Goal: Check status: Check status

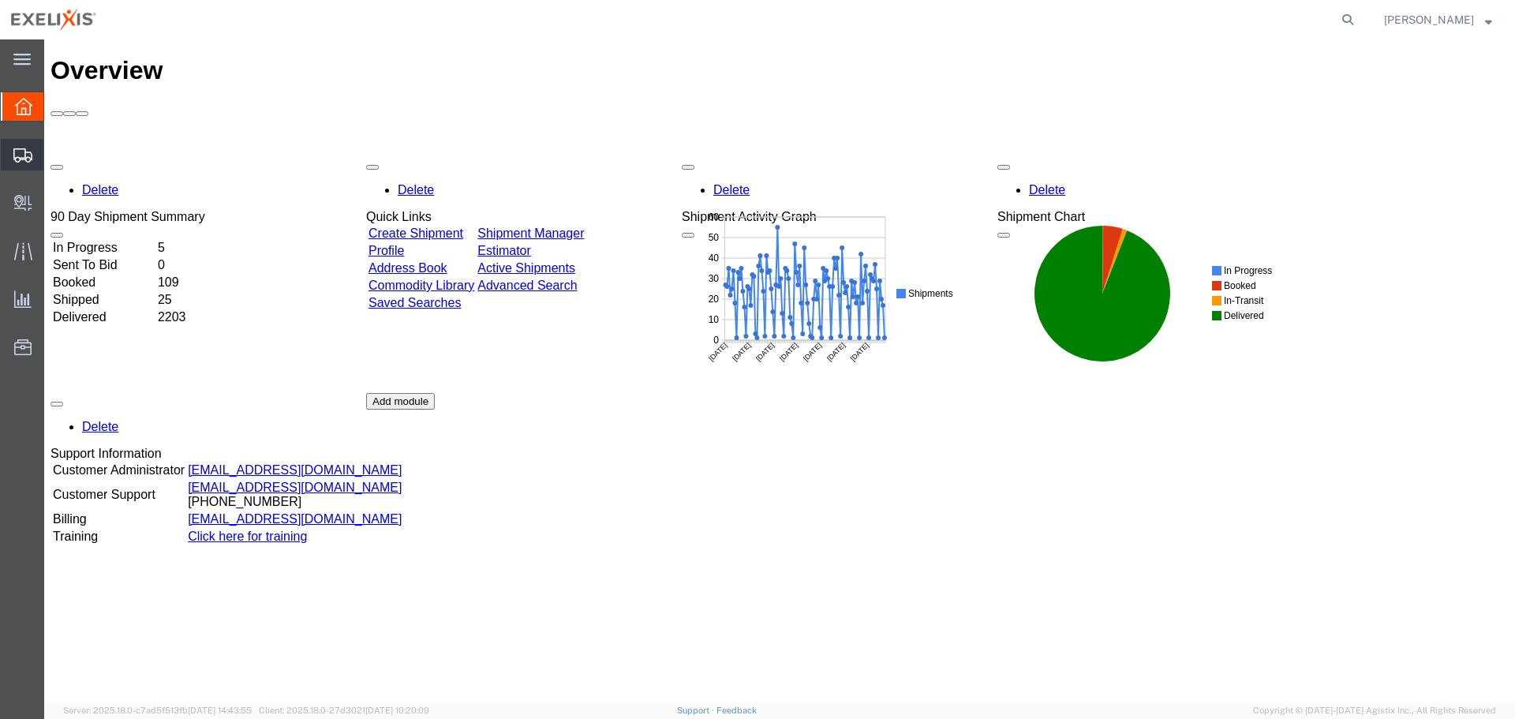
click at [0, 0] on span "Shipment Manager" at bounding box center [0, 0] width 0 height 0
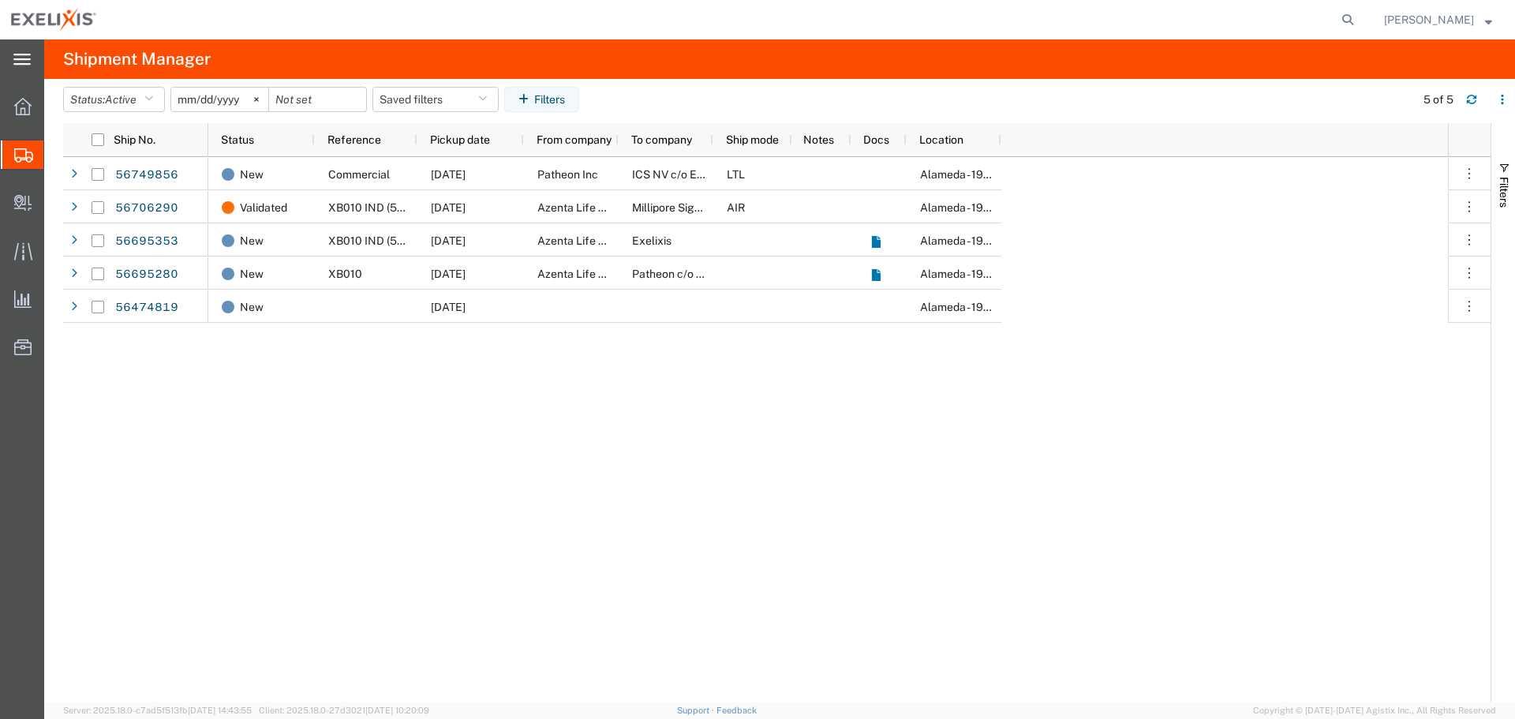
click at [18, 58] on icon at bounding box center [21, 60] width 17 height 12
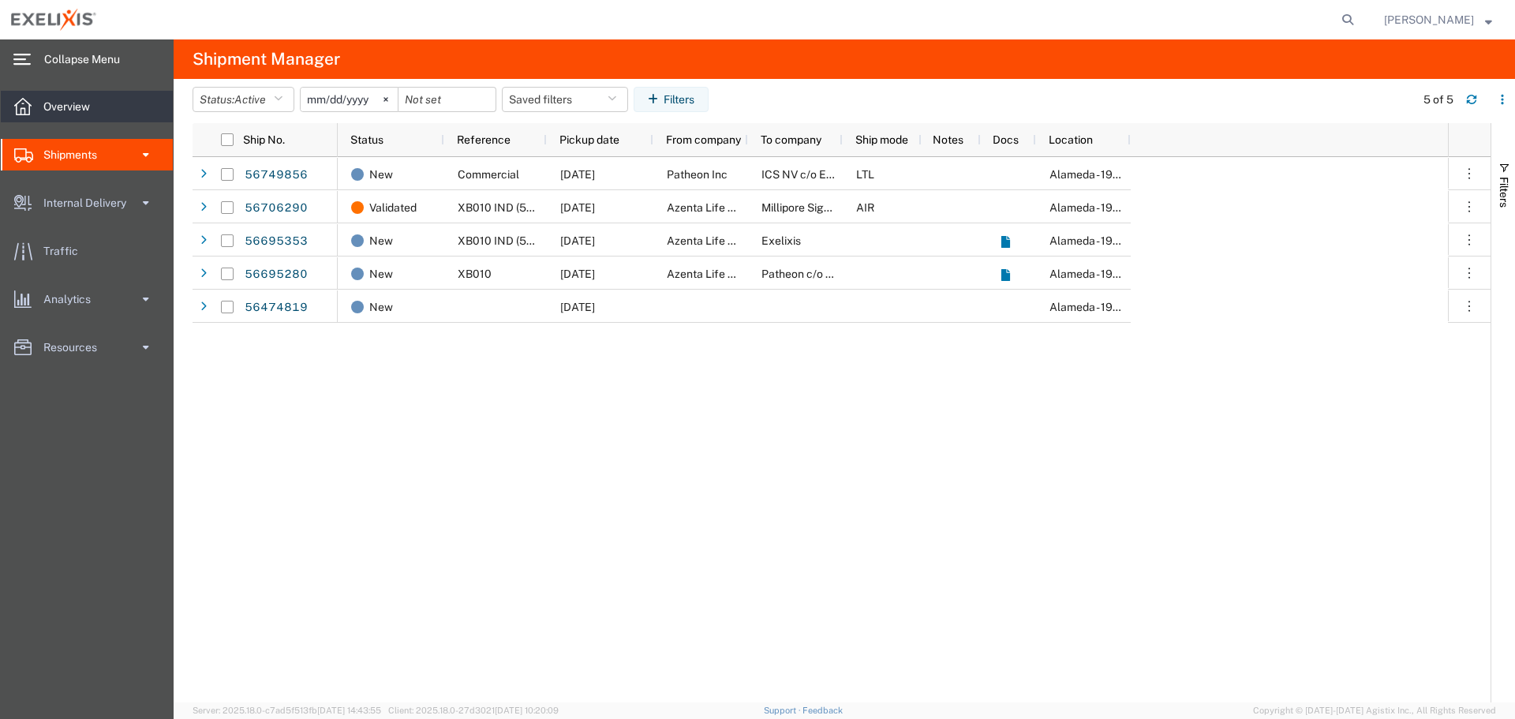
click at [73, 107] on span "Overview" at bounding box center [72, 107] width 58 height 32
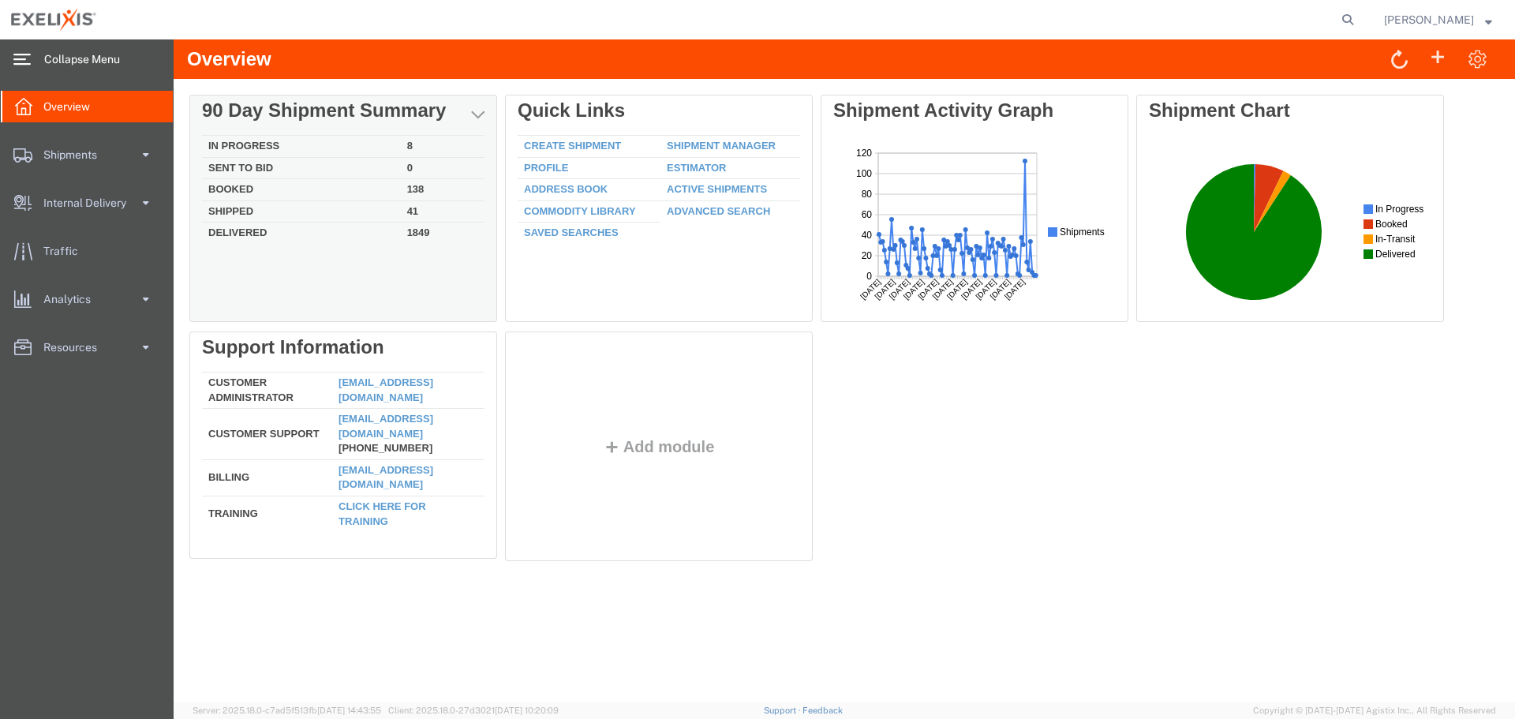
click at [247, 210] on td "Shipped" at bounding box center [301, 211] width 199 height 22
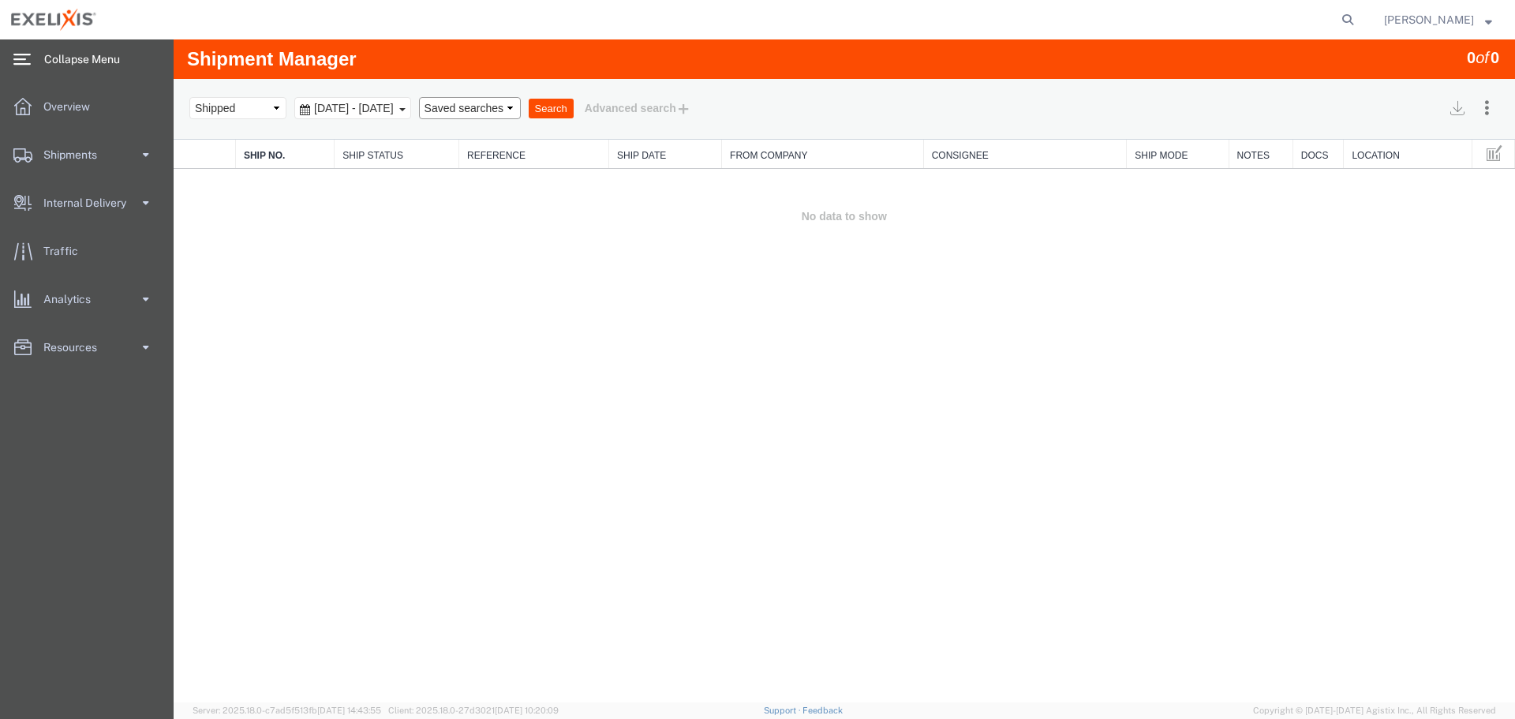
click at [521, 108] on select "Saved searches" at bounding box center [470, 108] width 102 height 22
click at [608, 124] on div "Search Assign To Batch Processing Cancel Shipments Consolidate Shipments Select…" at bounding box center [844, 109] width 1341 height 61
click at [574, 110] on button "Search" at bounding box center [551, 109] width 45 height 21
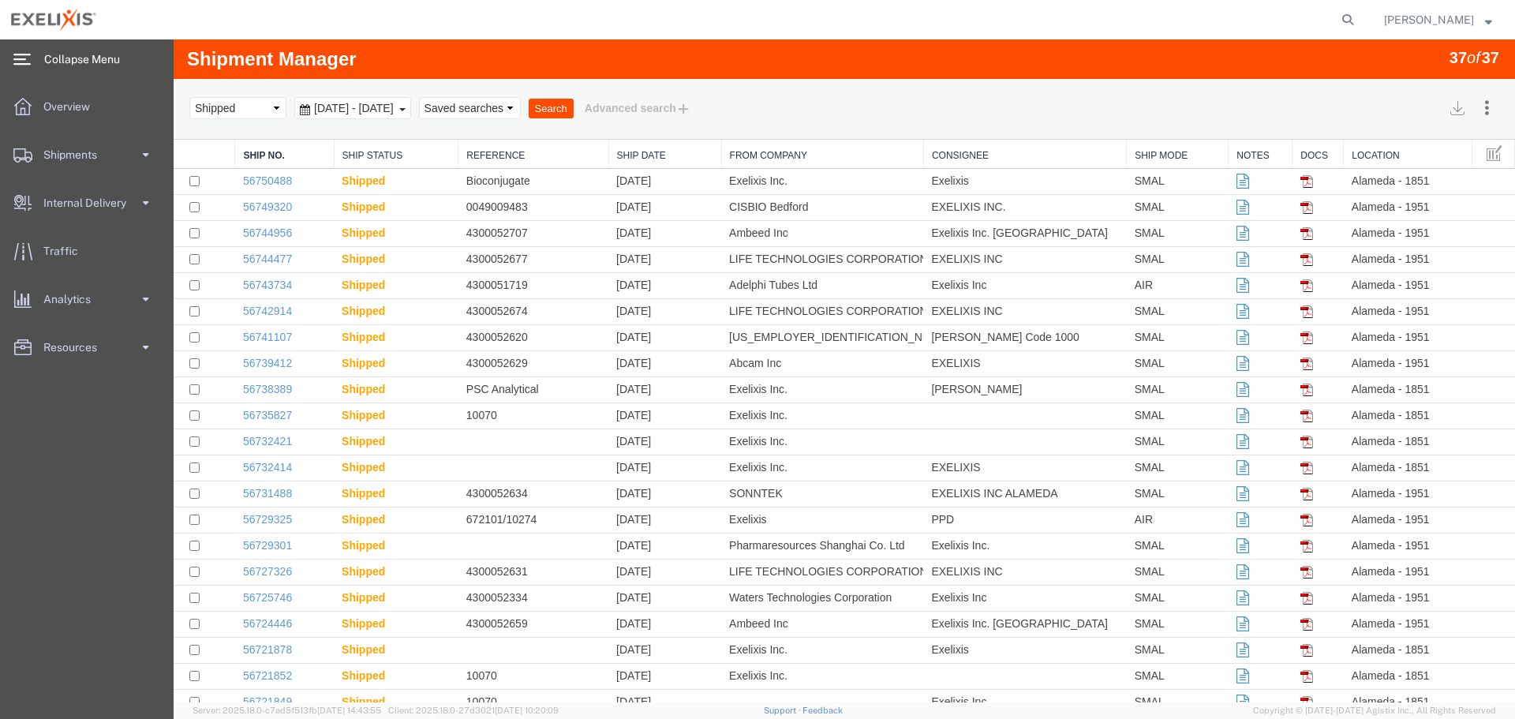
click at [574, 110] on button "Search" at bounding box center [551, 109] width 45 height 21
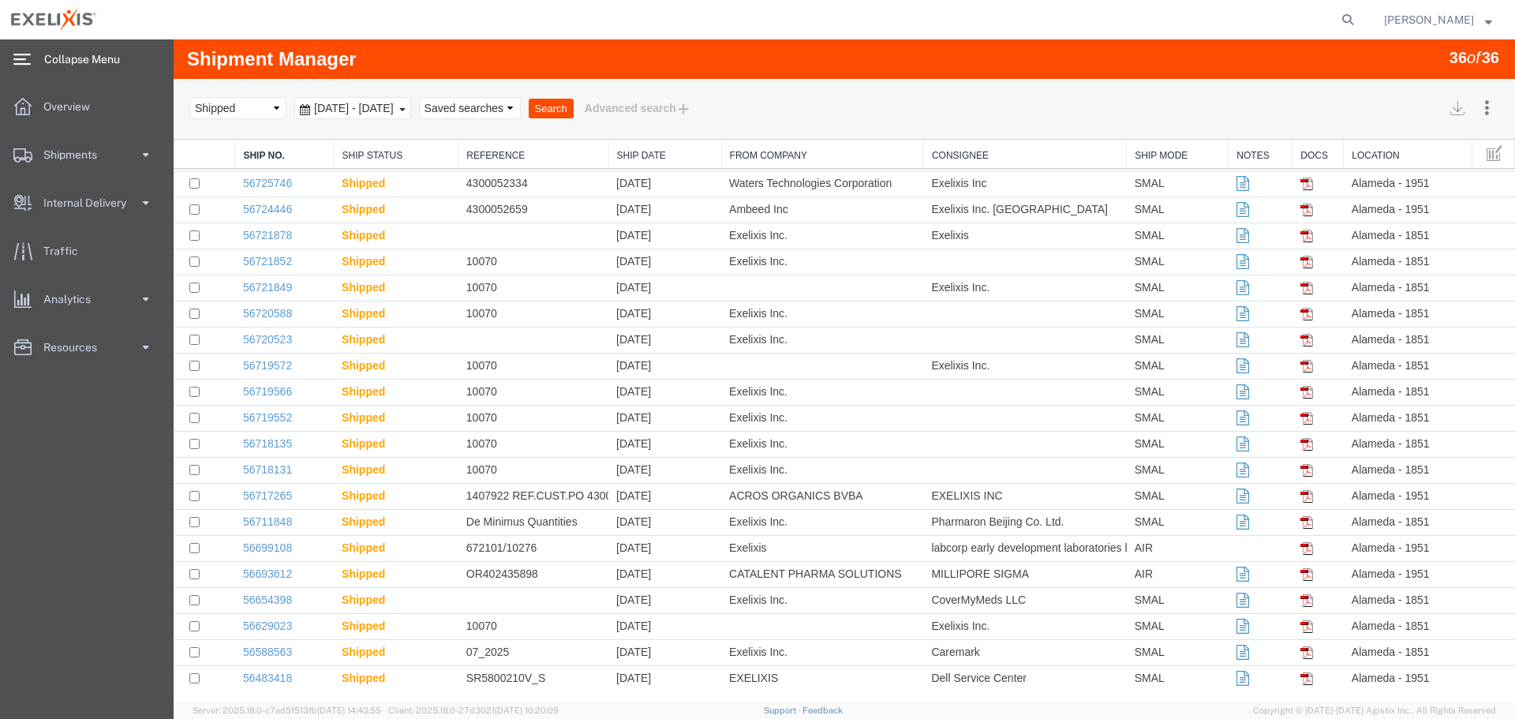
scroll to position [420, 0]
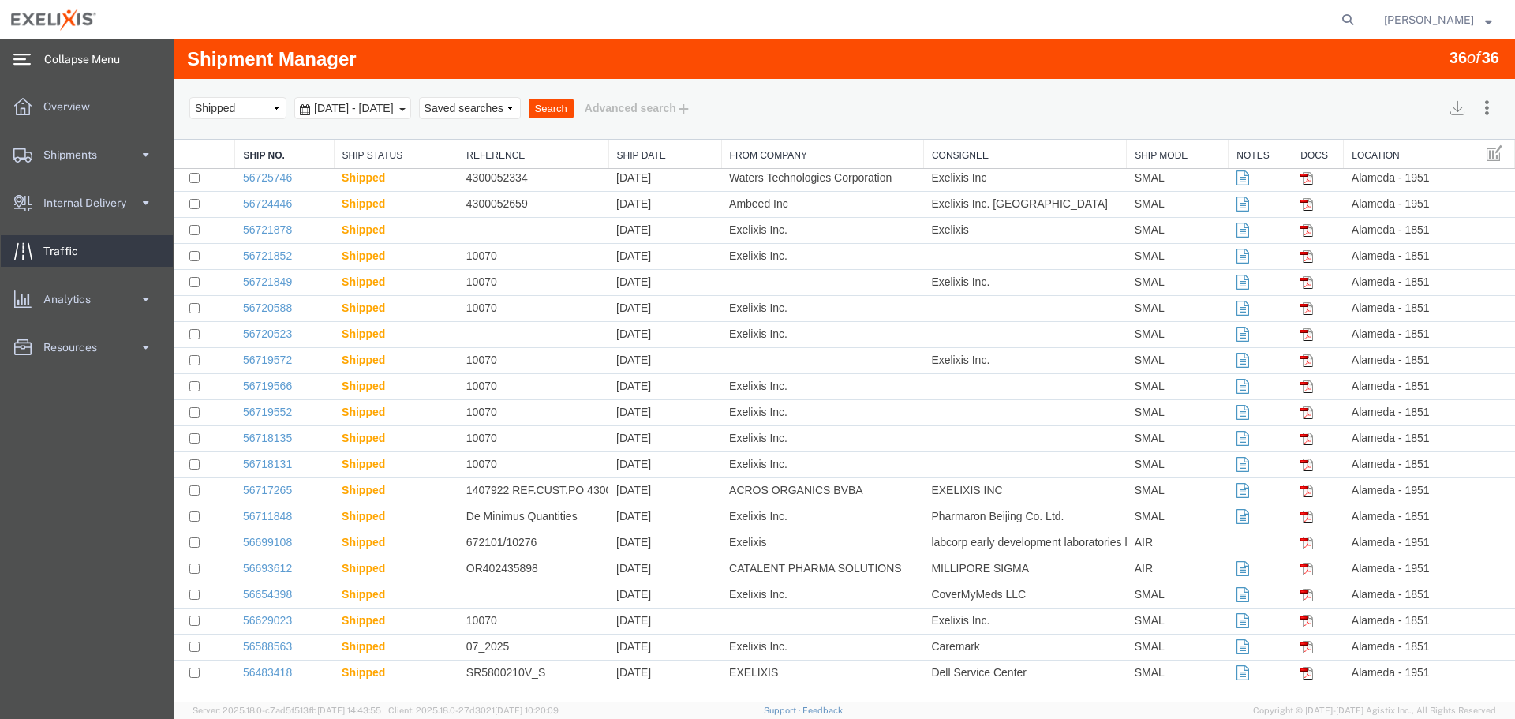
click at [55, 249] on span "Traffic" at bounding box center [66, 251] width 46 height 32
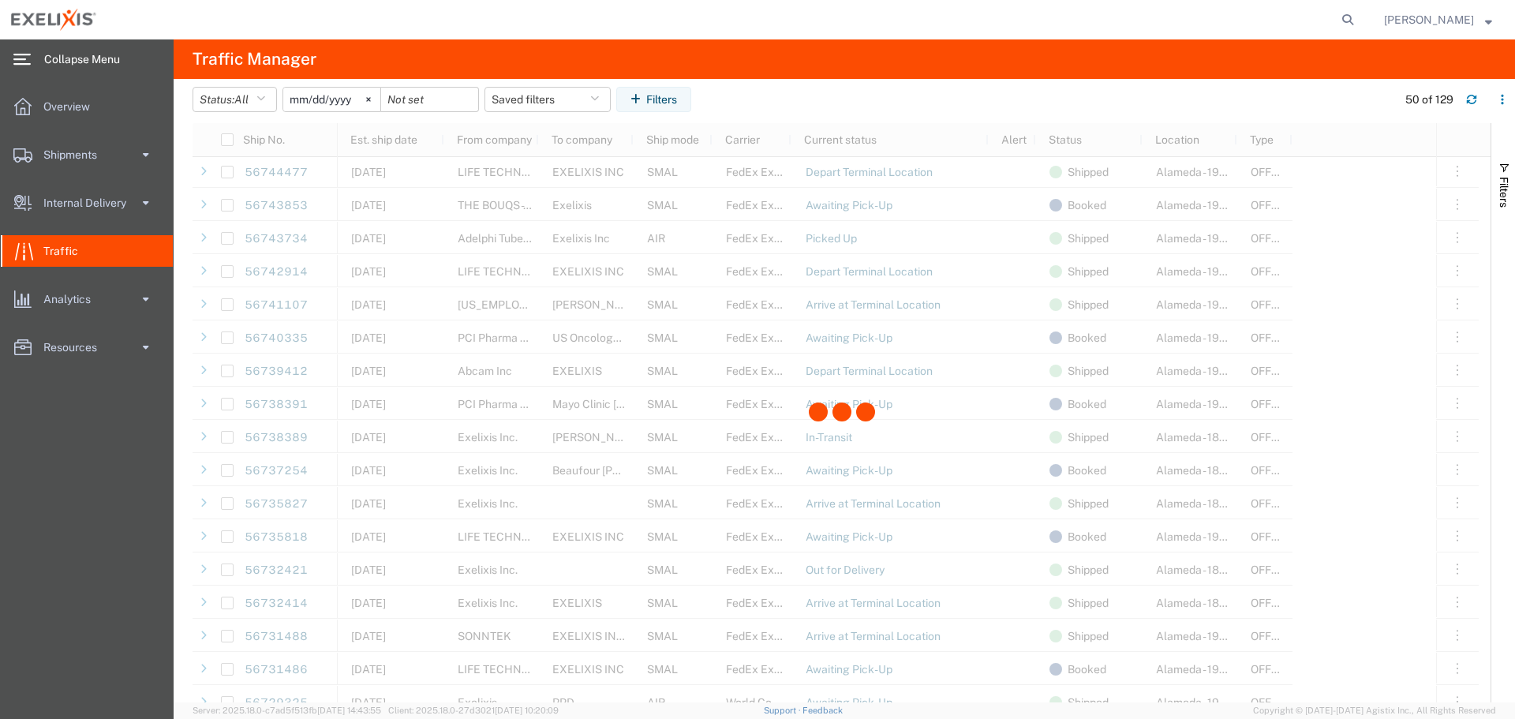
scroll to position [868, 0]
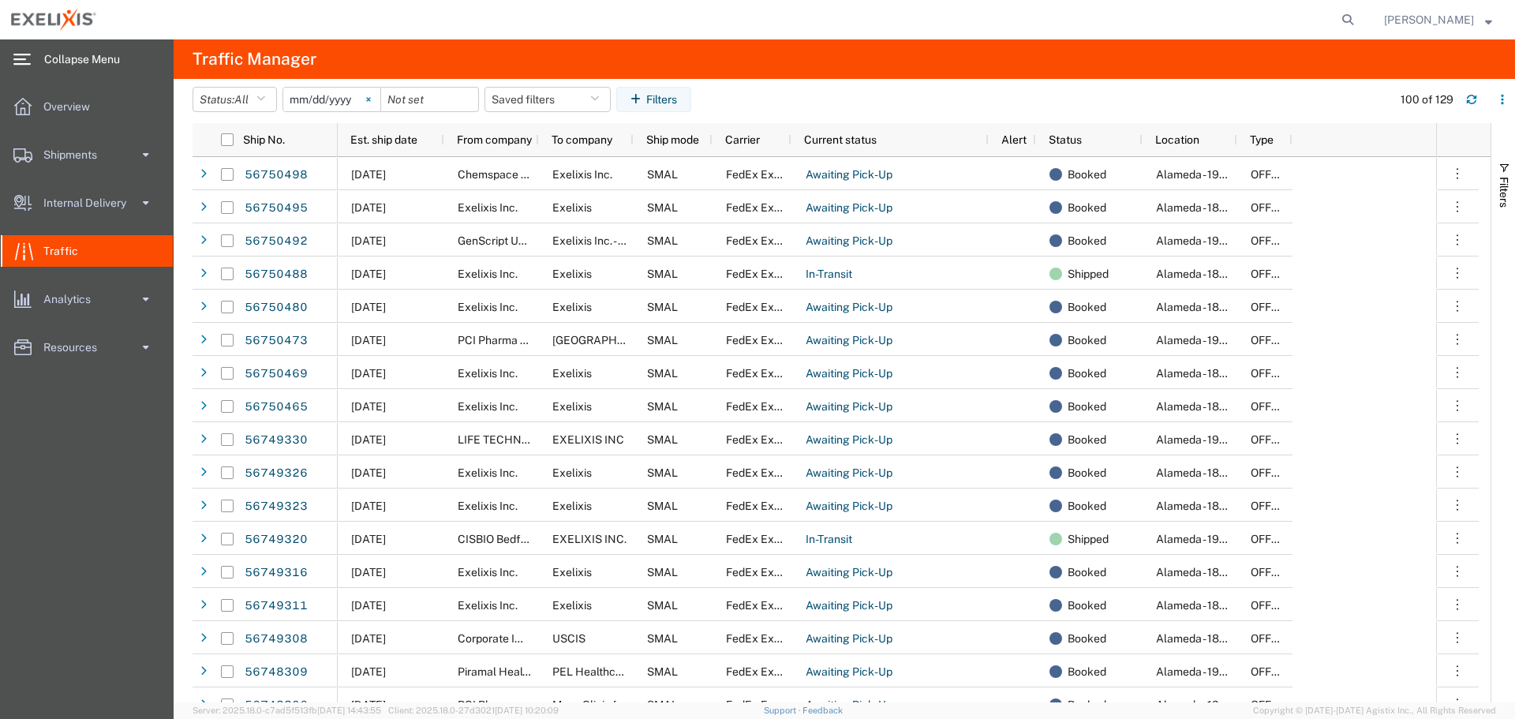
click at [371, 101] on icon at bounding box center [368, 99] width 5 height 5
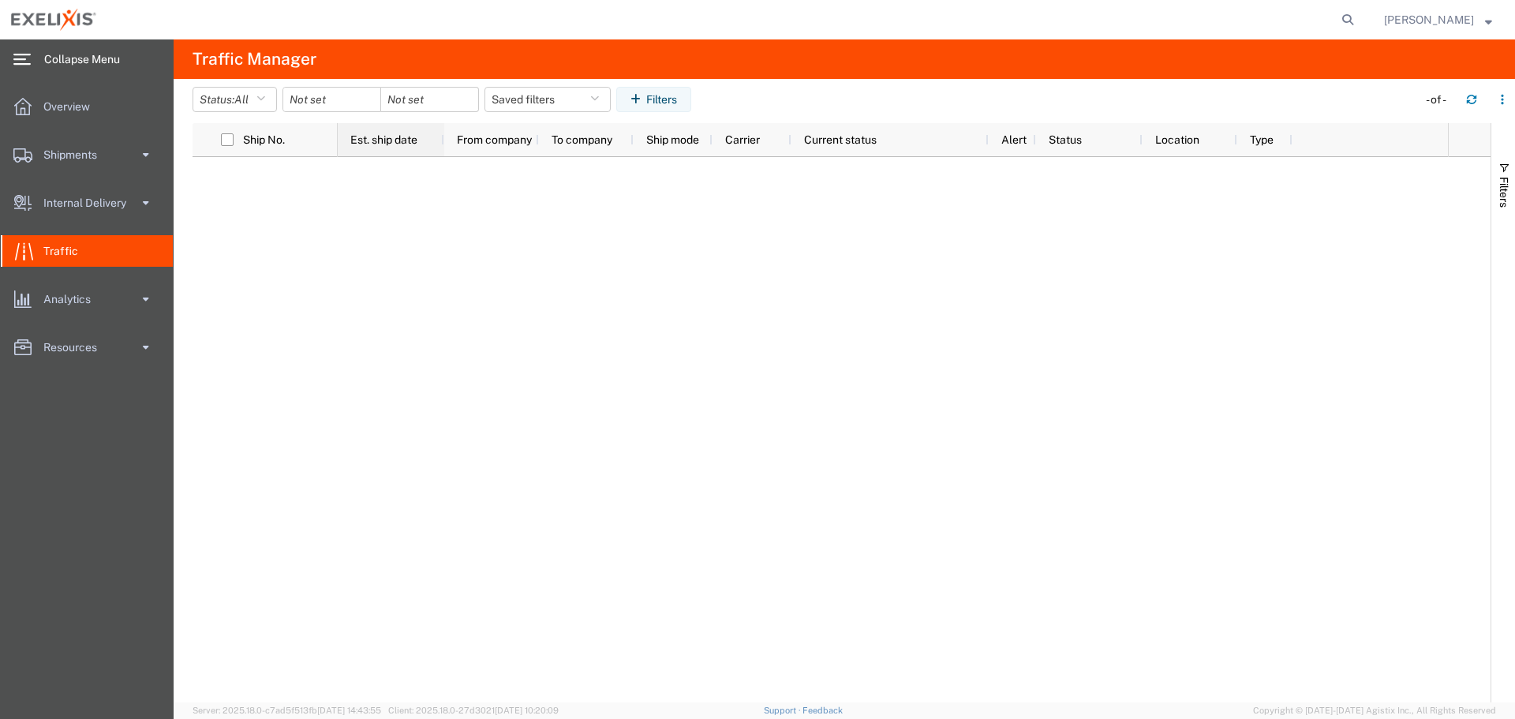
click at [387, 140] on span "Est. ship date" at bounding box center [383, 139] width 67 height 13
click at [346, 94] on input "date" at bounding box center [331, 100] width 97 height 24
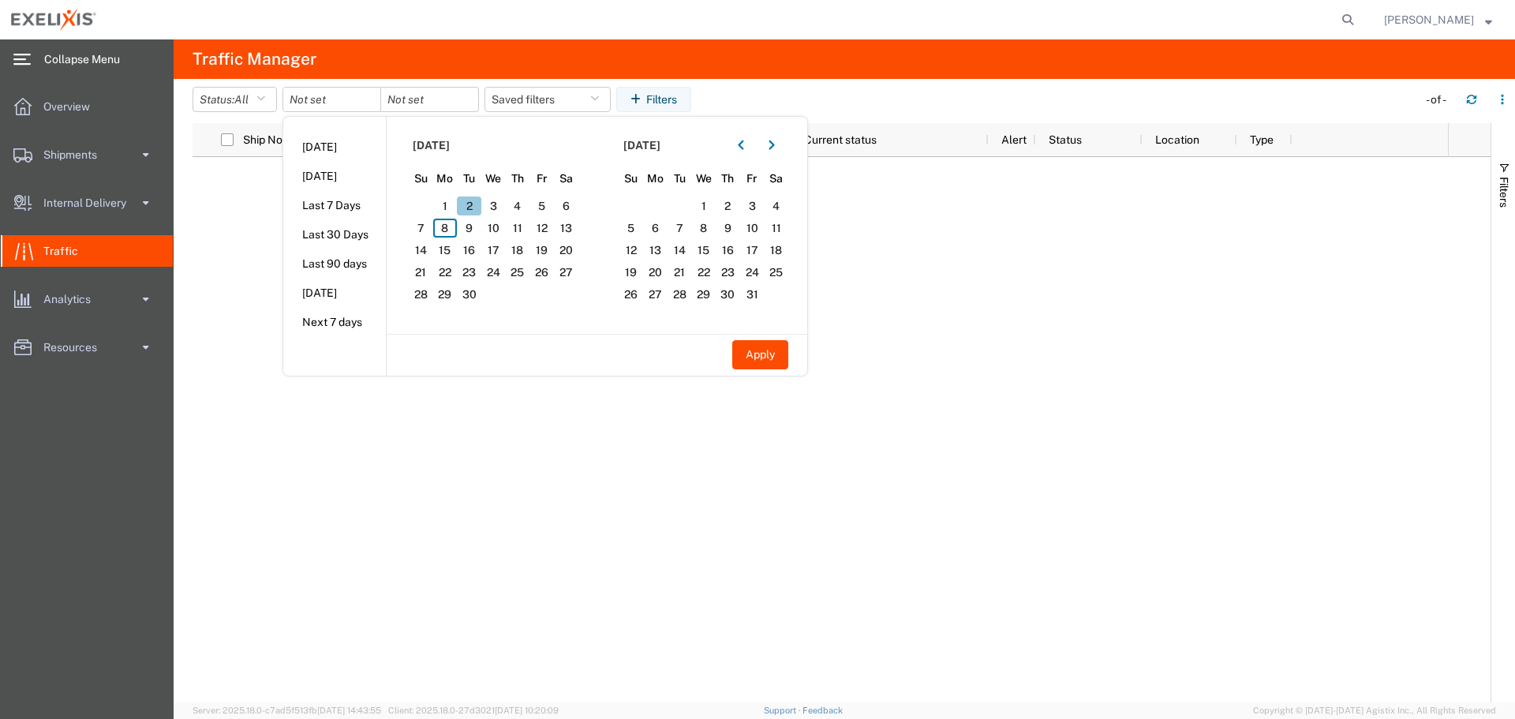
click at [474, 204] on span "2" at bounding box center [469, 205] width 24 height 19
click at [752, 347] on button "Apply" at bounding box center [760, 354] width 56 height 29
type input "2025-09-02"
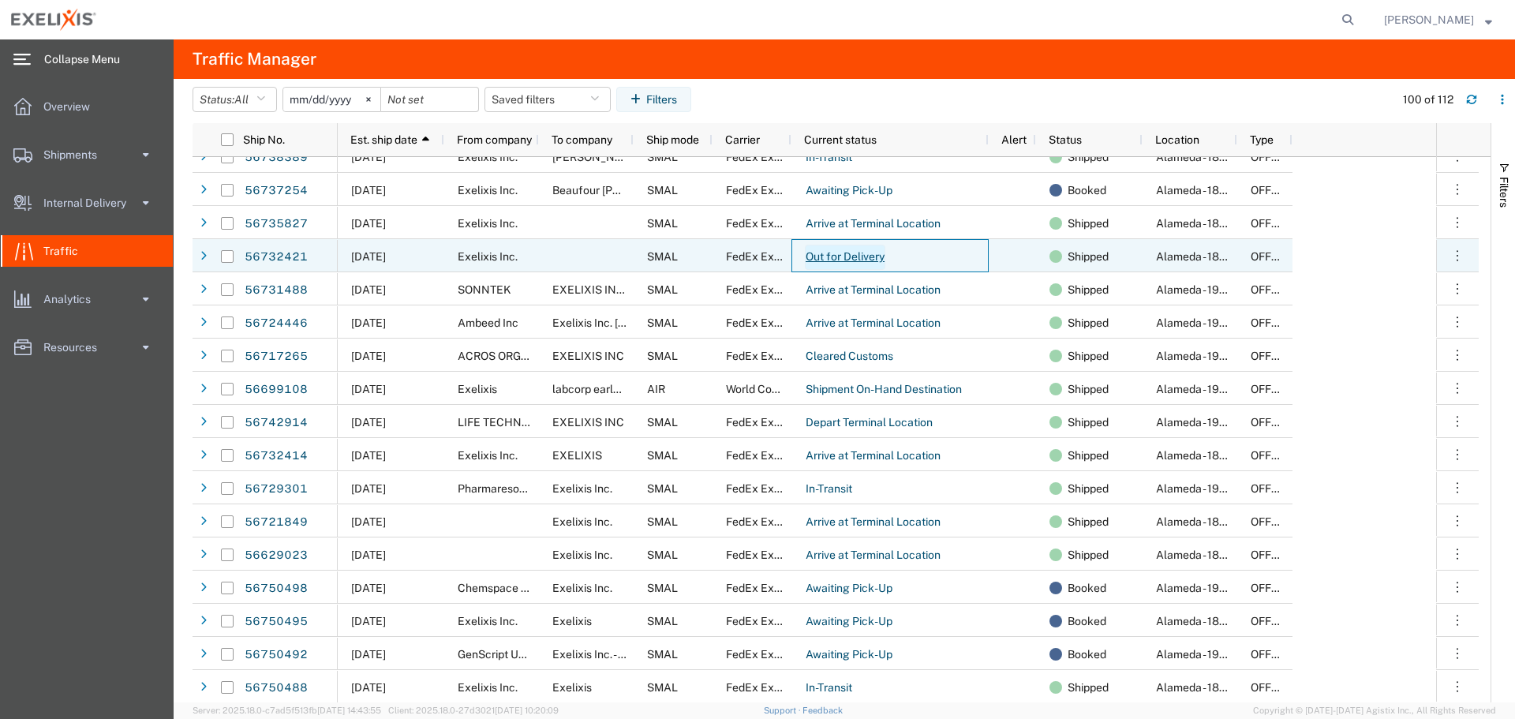
click at [836, 260] on link "Out for Delivery" at bounding box center [845, 257] width 80 height 25
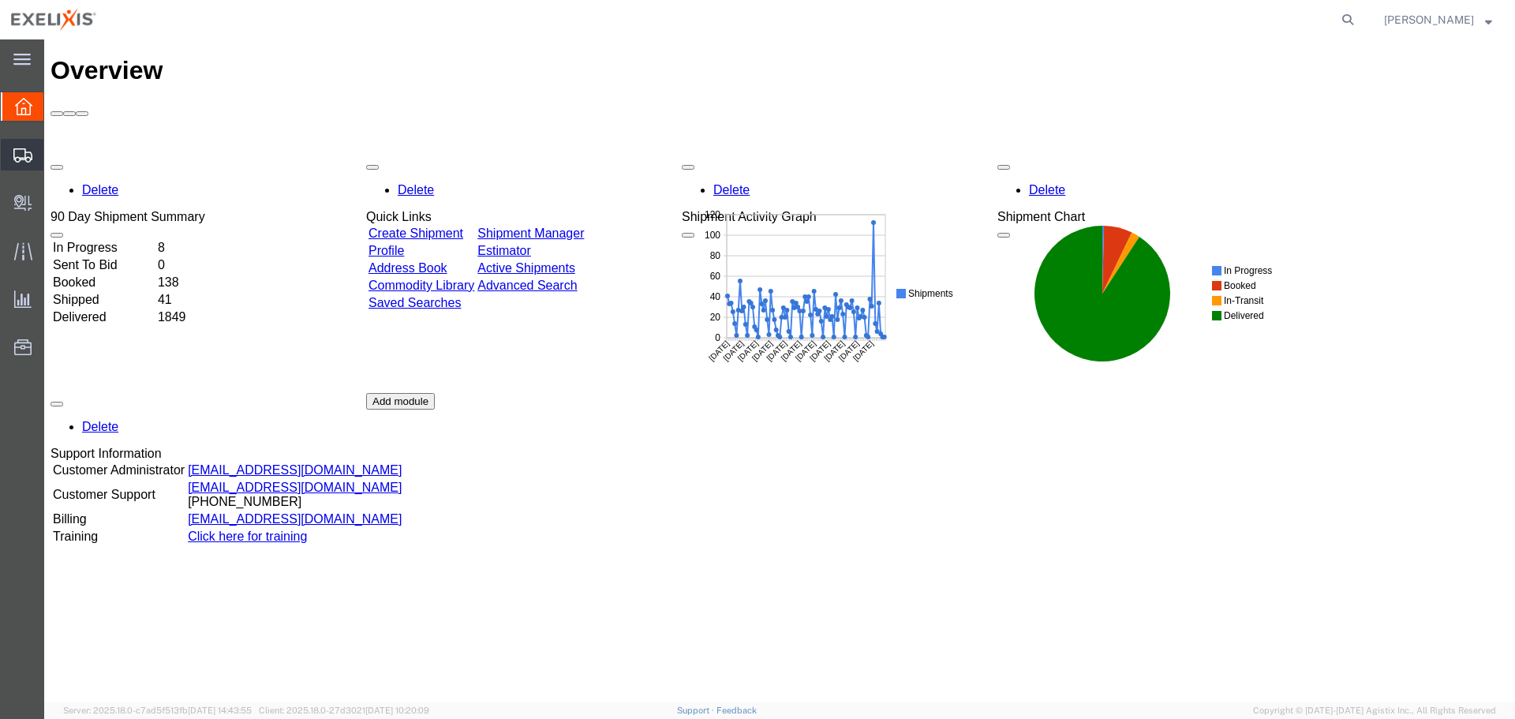
click at [0, 0] on span "Shipment Manager" at bounding box center [0, 0] width 0 height 0
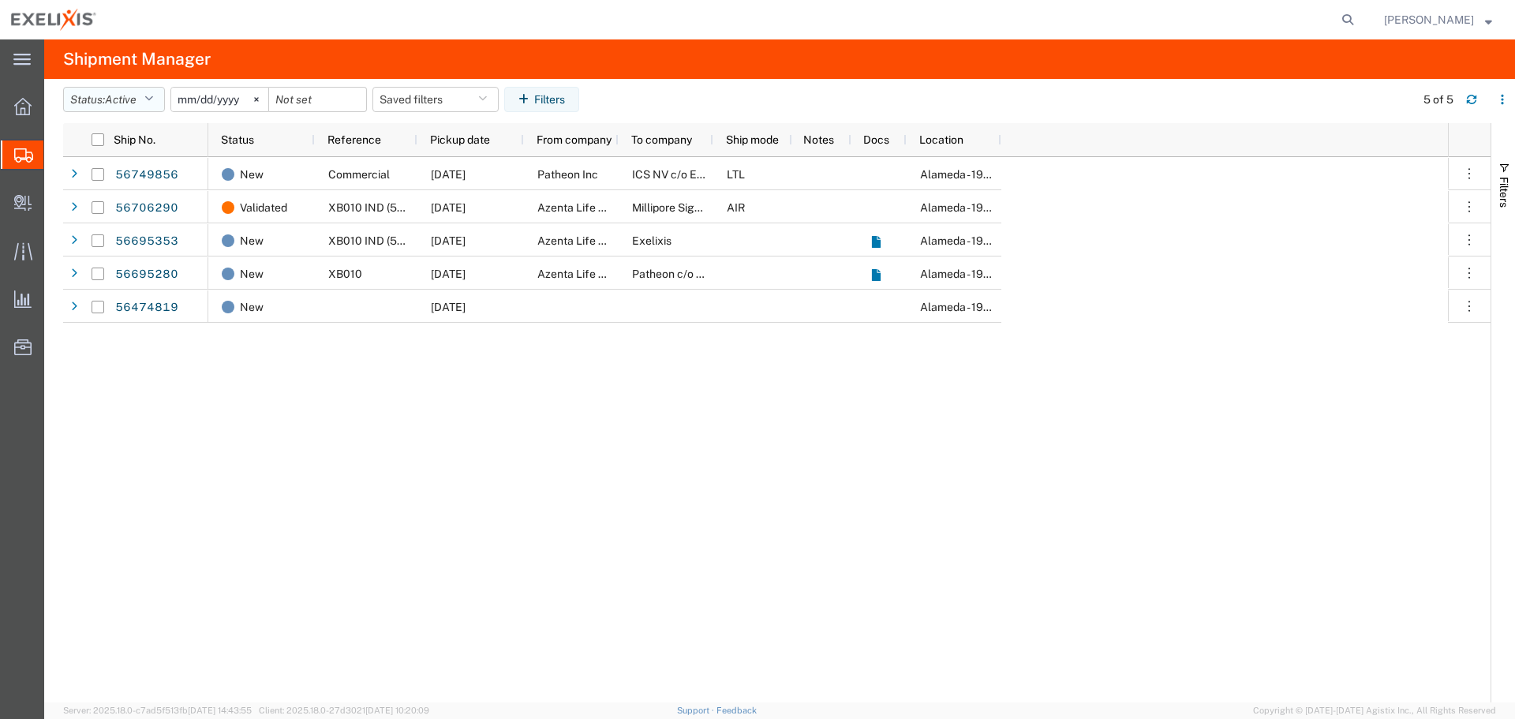
click at [153, 100] on icon "button" at bounding box center [148, 99] width 9 height 11
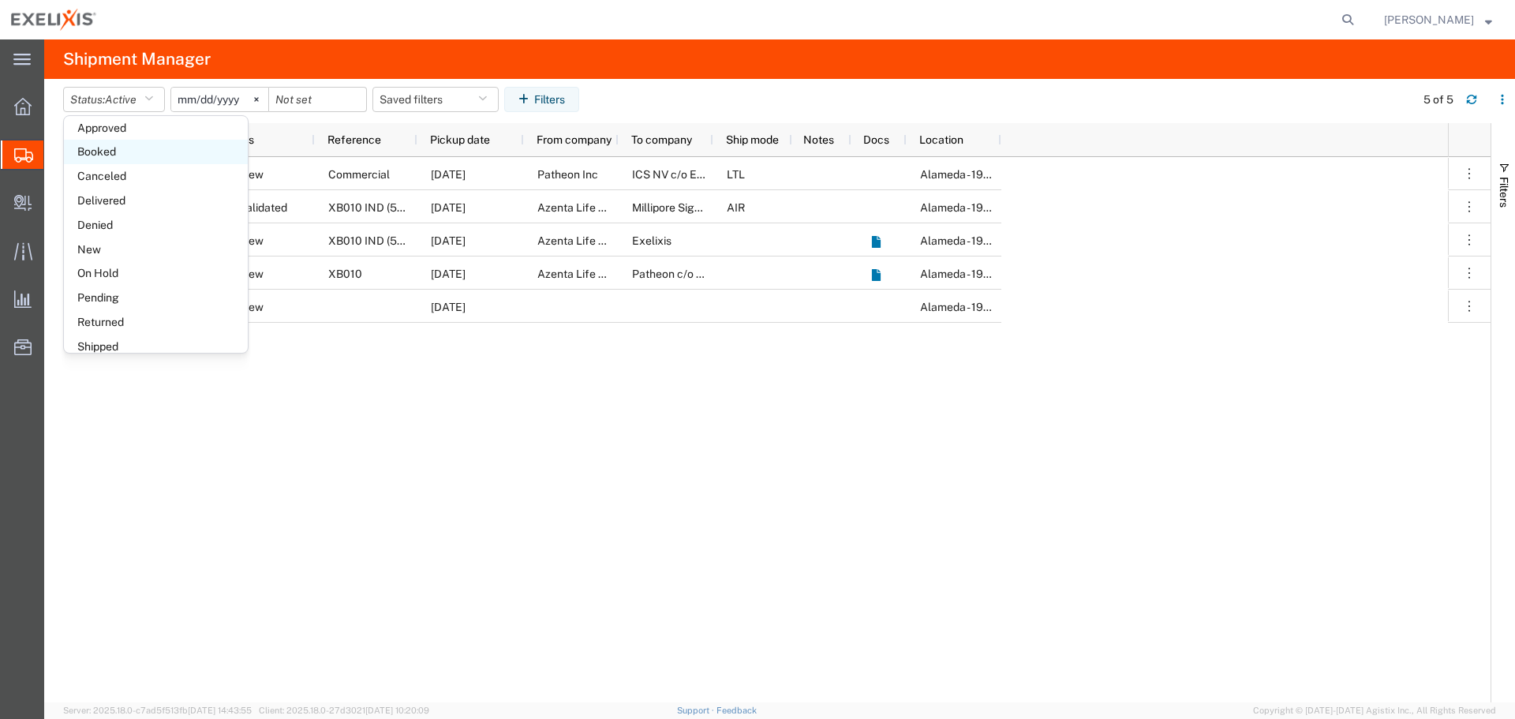
scroll to position [92, 0]
click at [98, 335] on span "Shipped" at bounding box center [156, 334] width 184 height 24
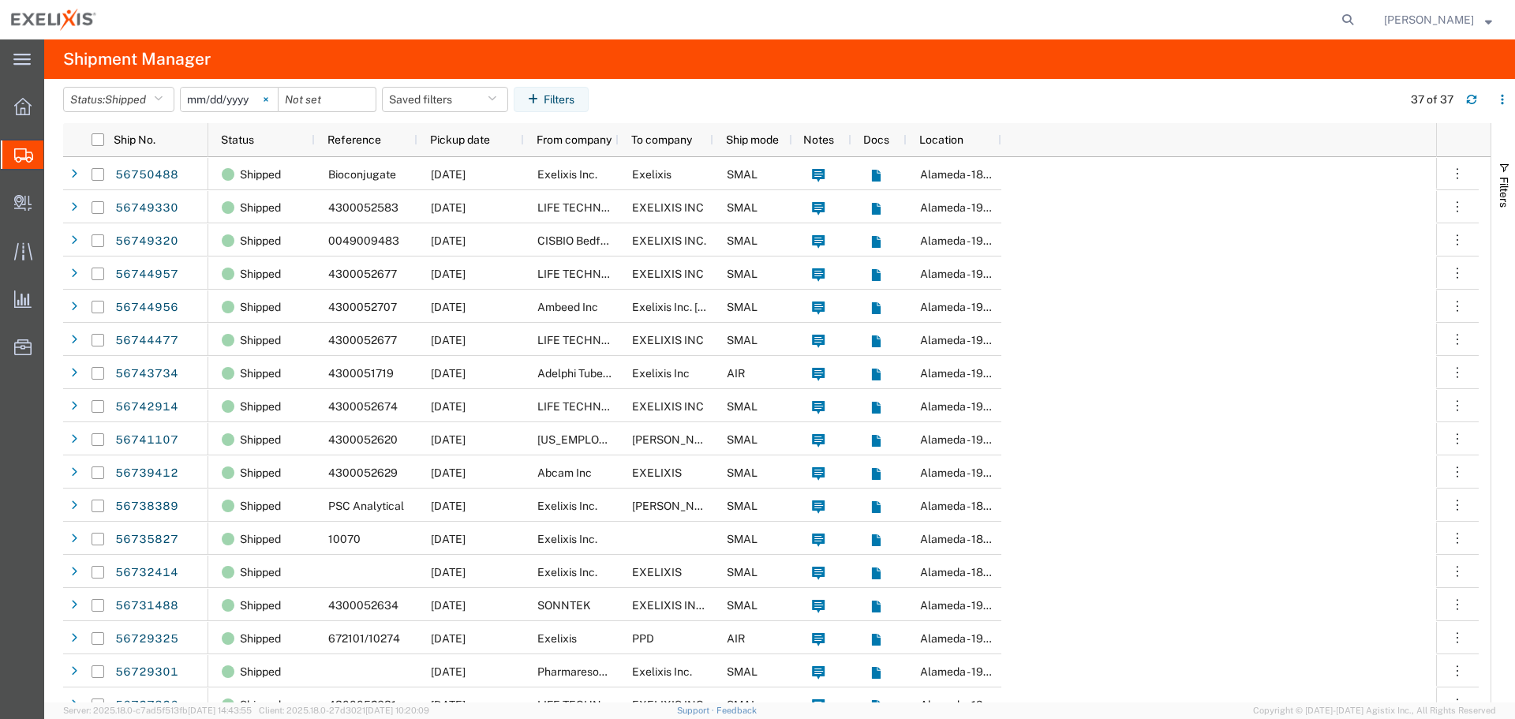
click at [268, 100] on icon at bounding box center [266, 99] width 5 height 5
click at [265, 99] on div at bounding box center [229, 99] width 99 height 25
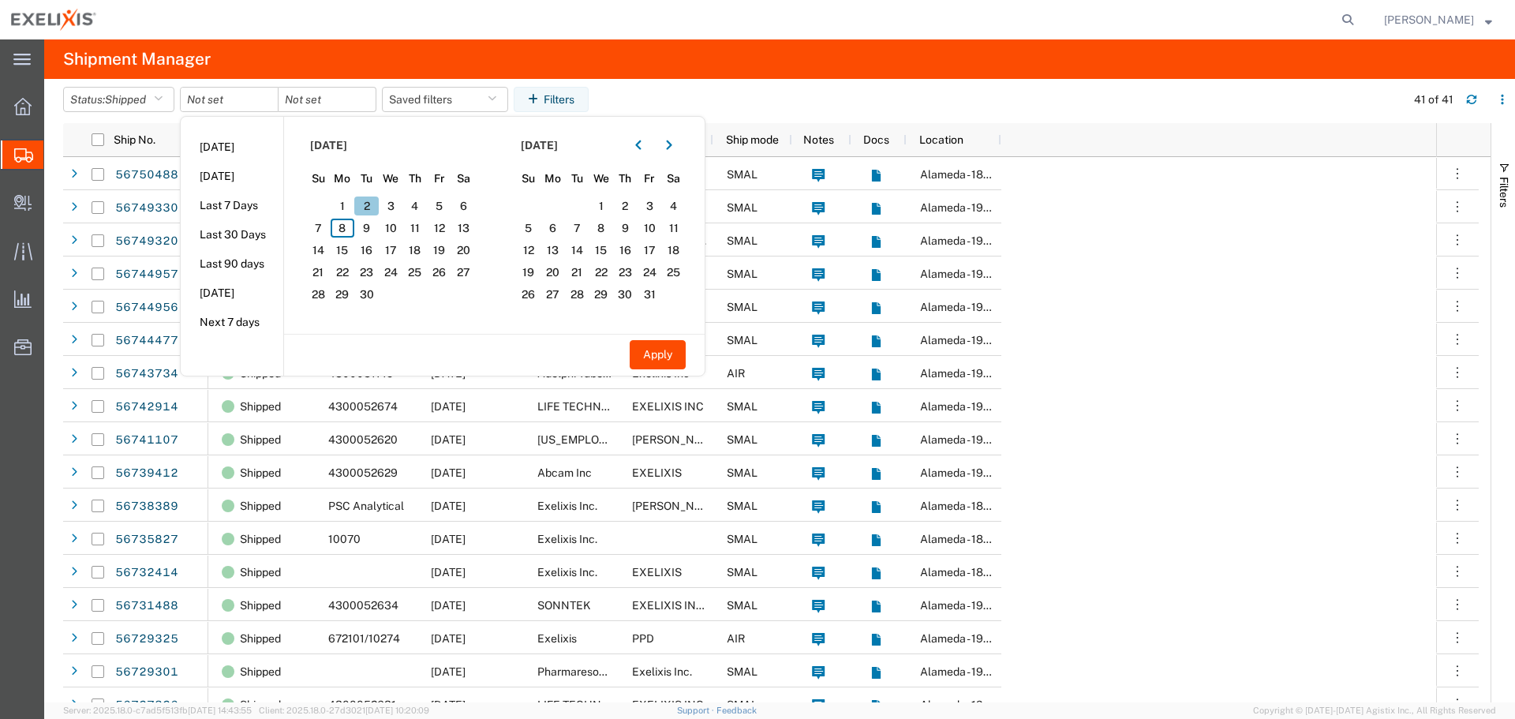
click at [371, 204] on span "2" at bounding box center [366, 205] width 24 height 19
click at [447, 207] on span "5" at bounding box center [439, 205] width 24 height 19
click at [667, 350] on button "Apply" at bounding box center [658, 354] width 56 height 29
type input "2025-09-02"
type input "2025-09-05"
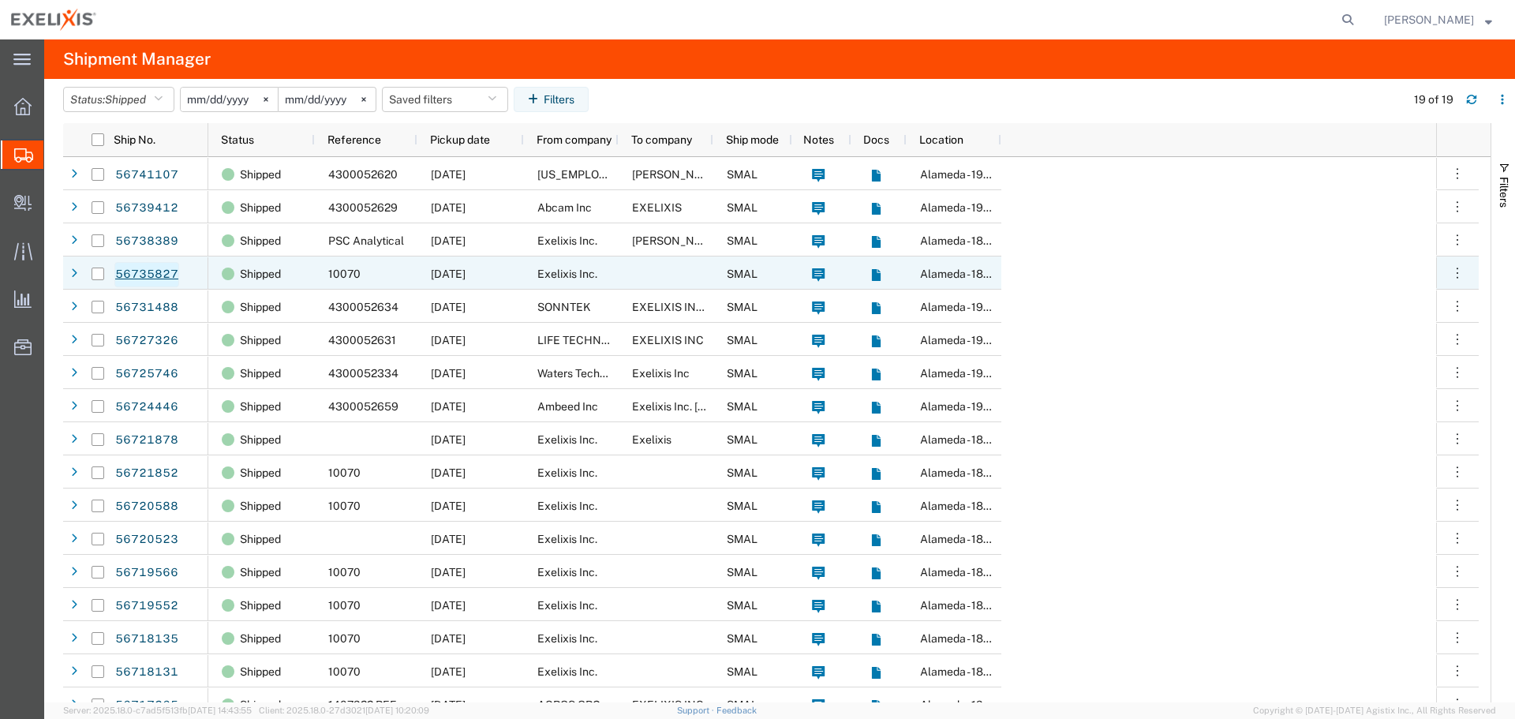
click at [142, 275] on link "56735827" at bounding box center [146, 274] width 65 height 25
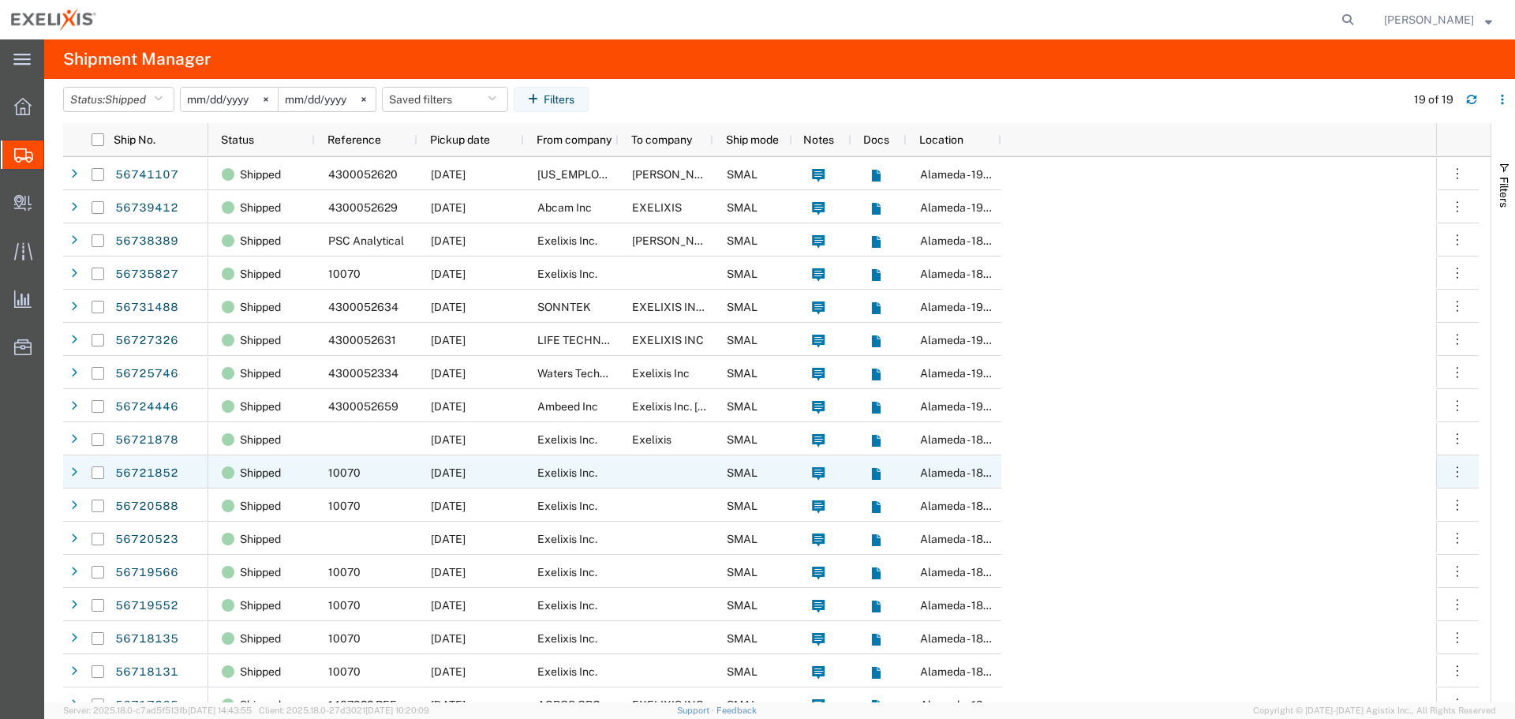
scroll to position [79, 0]
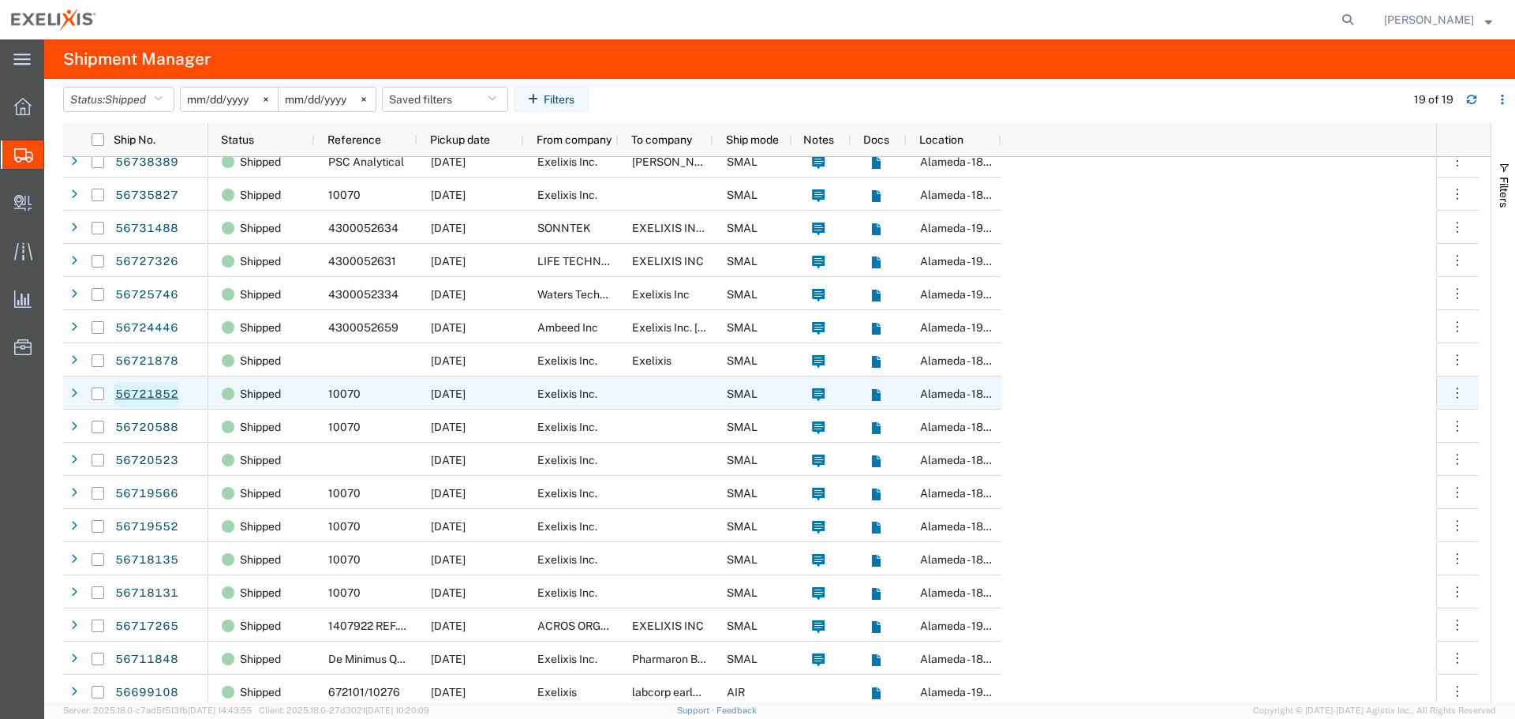
click at [140, 398] on link "56721852" at bounding box center [146, 394] width 65 height 25
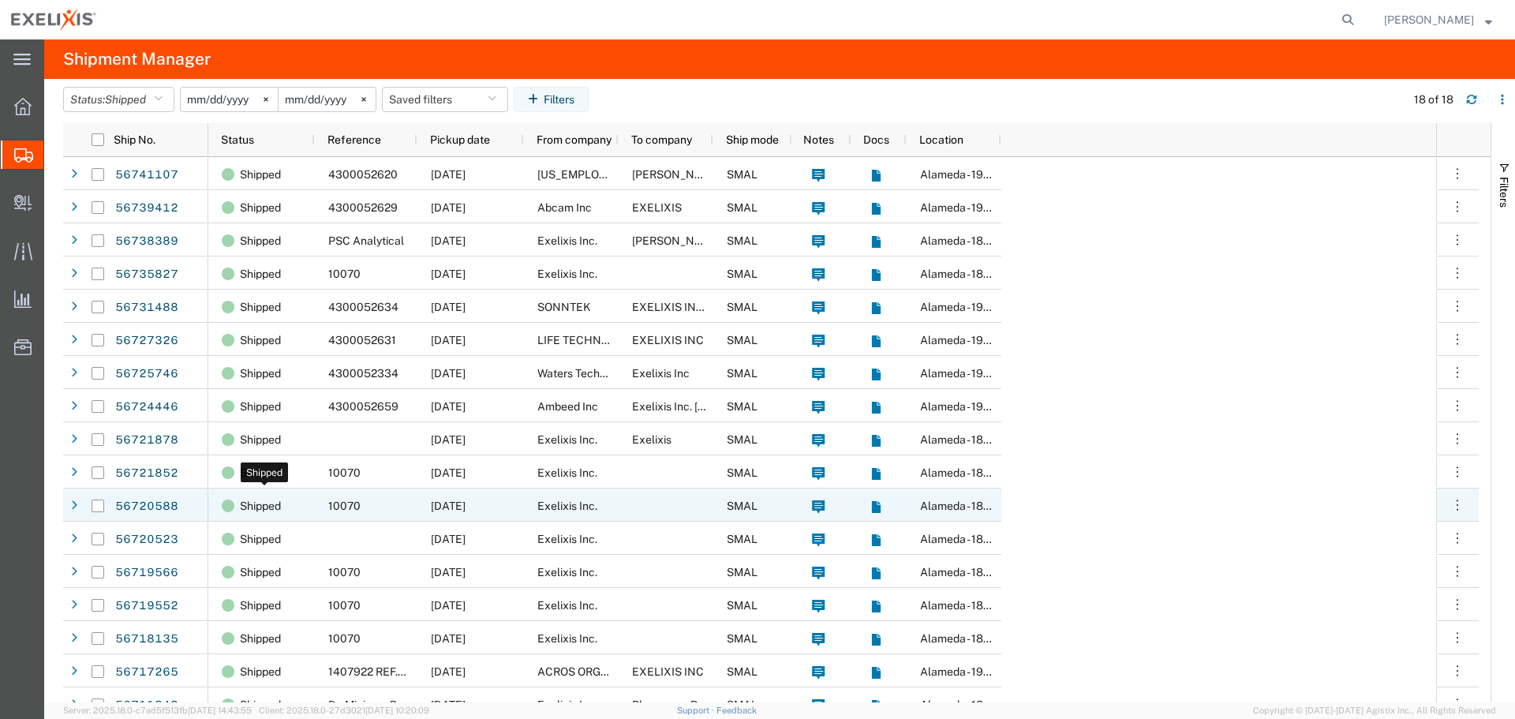
scroll to position [51, 0]
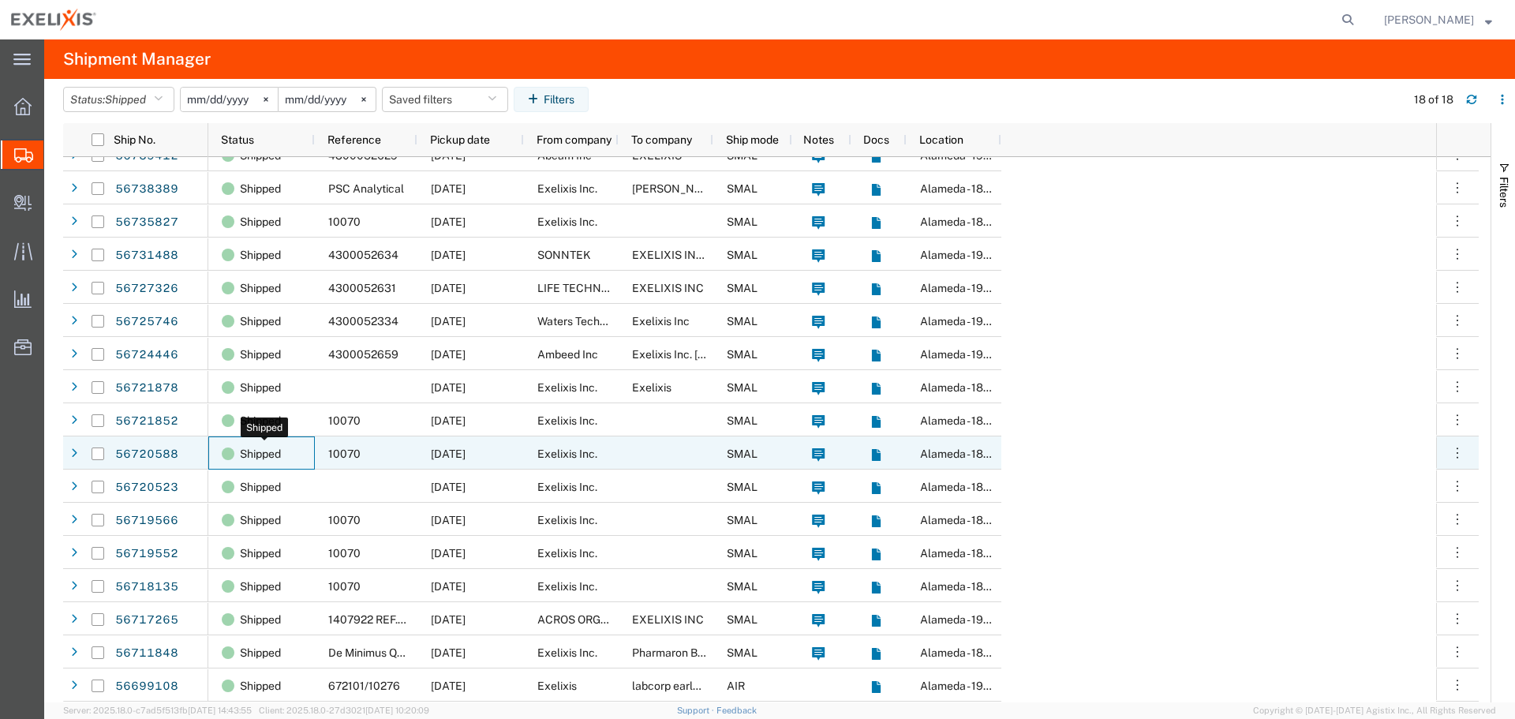
click at [263, 457] on span "Shipped" at bounding box center [260, 453] width 41 height 33
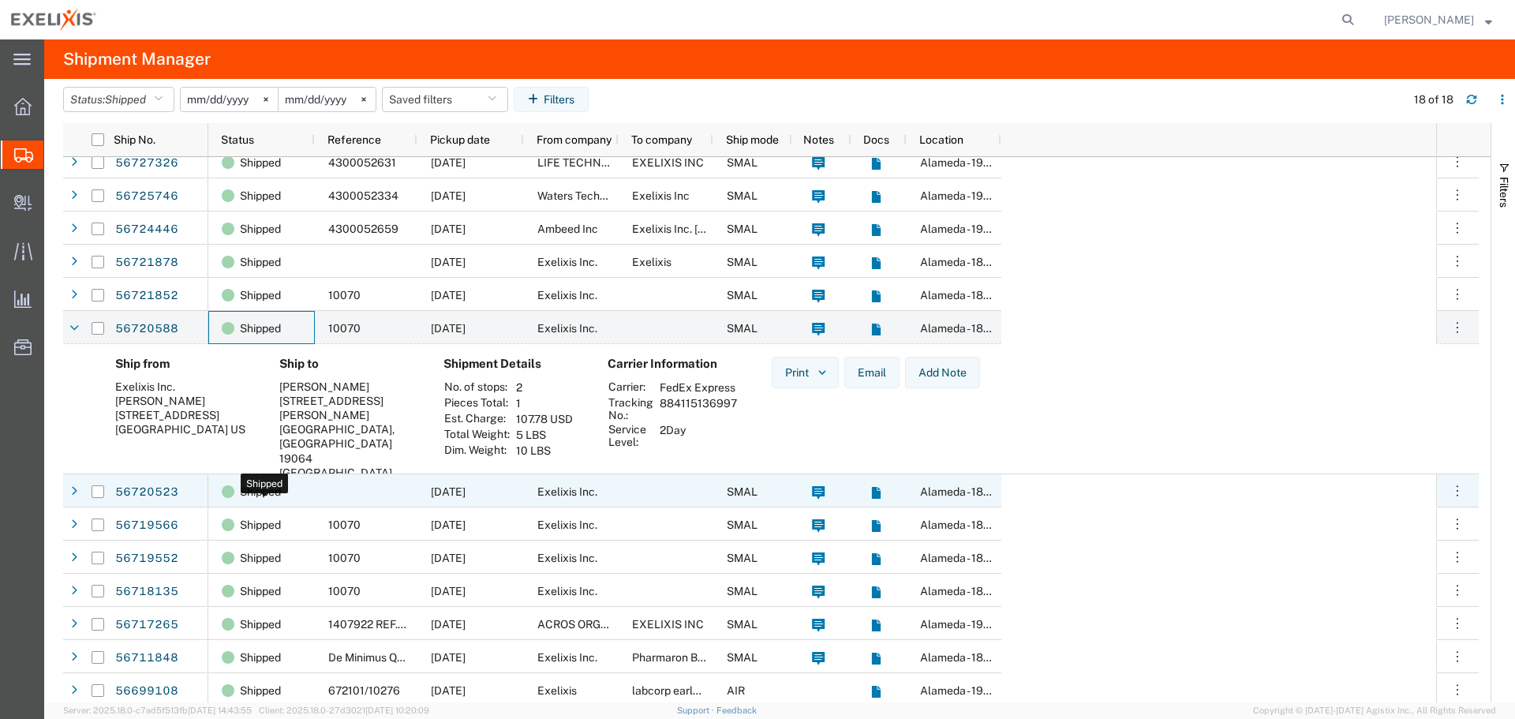
scroll to position [181, 0]
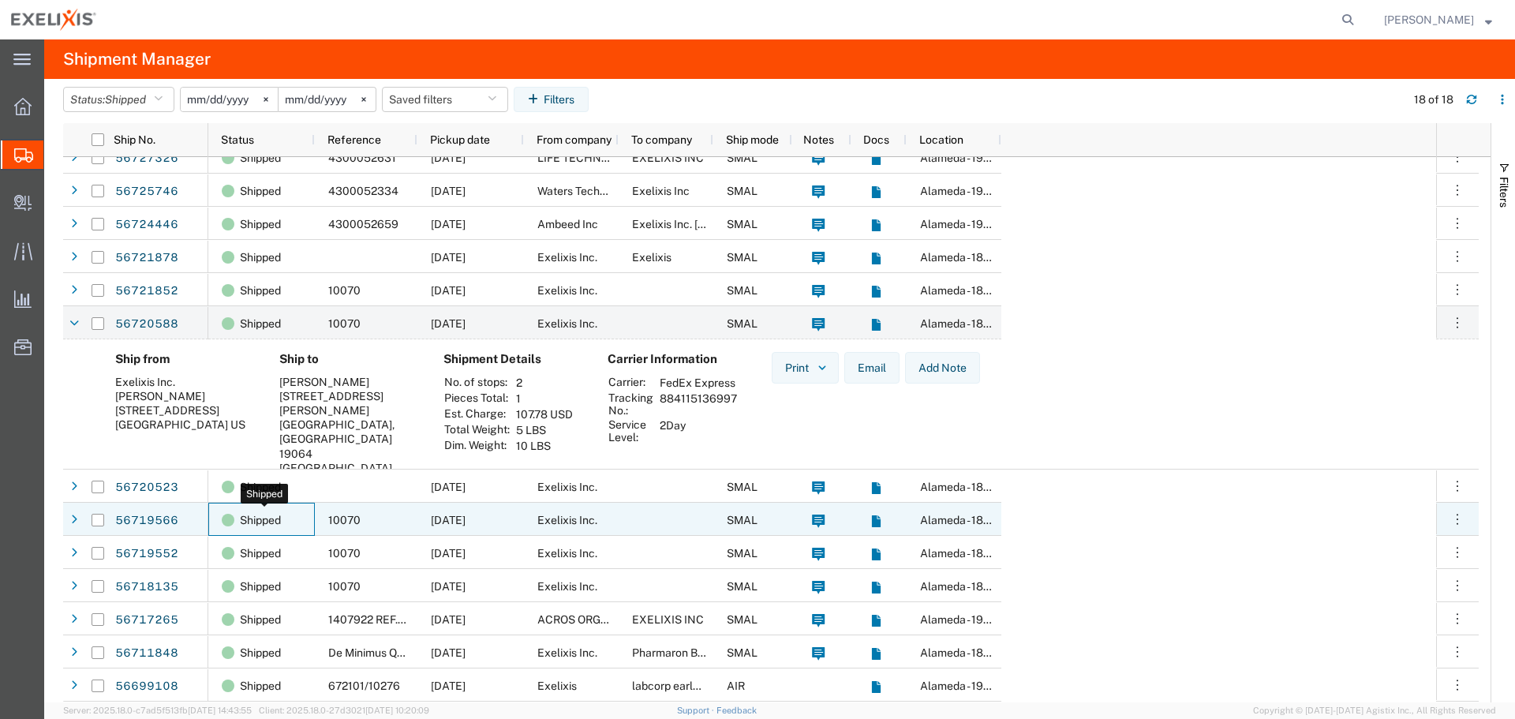
click at [258, 522] on span "Shipped" at bounding box center [260, 519] width 41 height 33
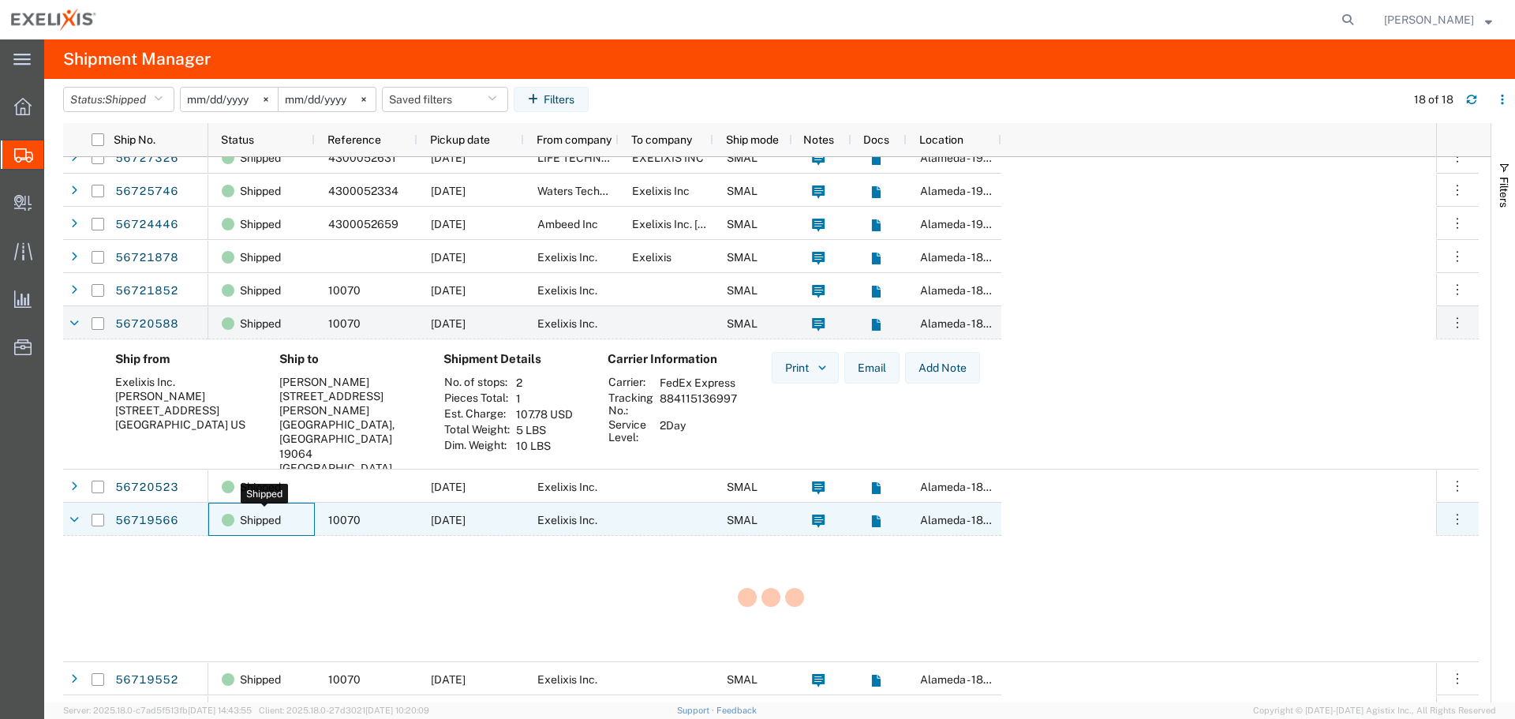
scroll to position [182, 0]
